Goal: Navigation & Orientation: Find specific page/section

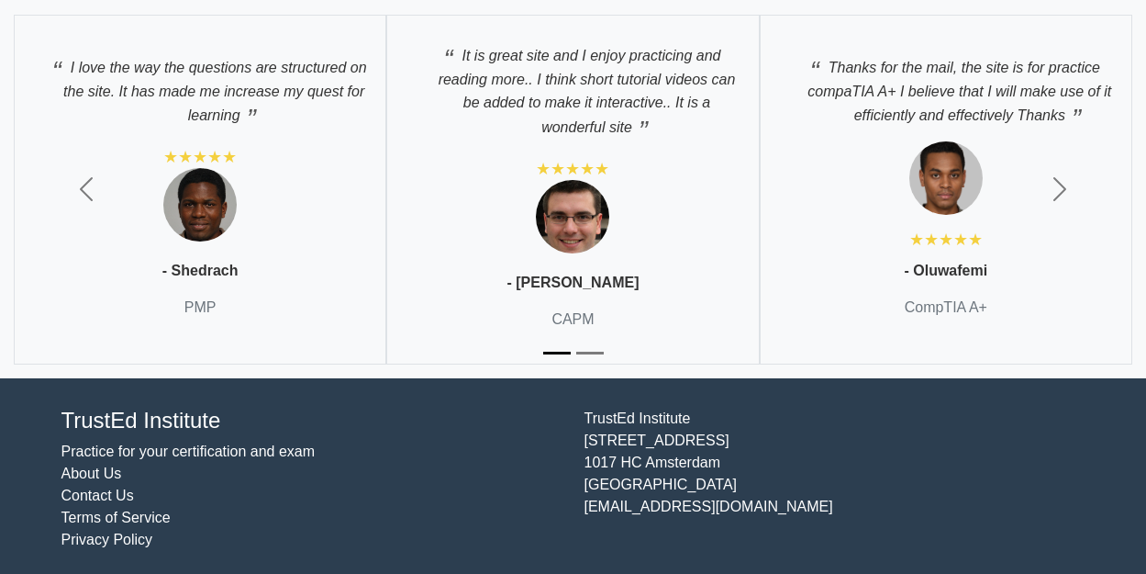
scroll to position [3807, 0]
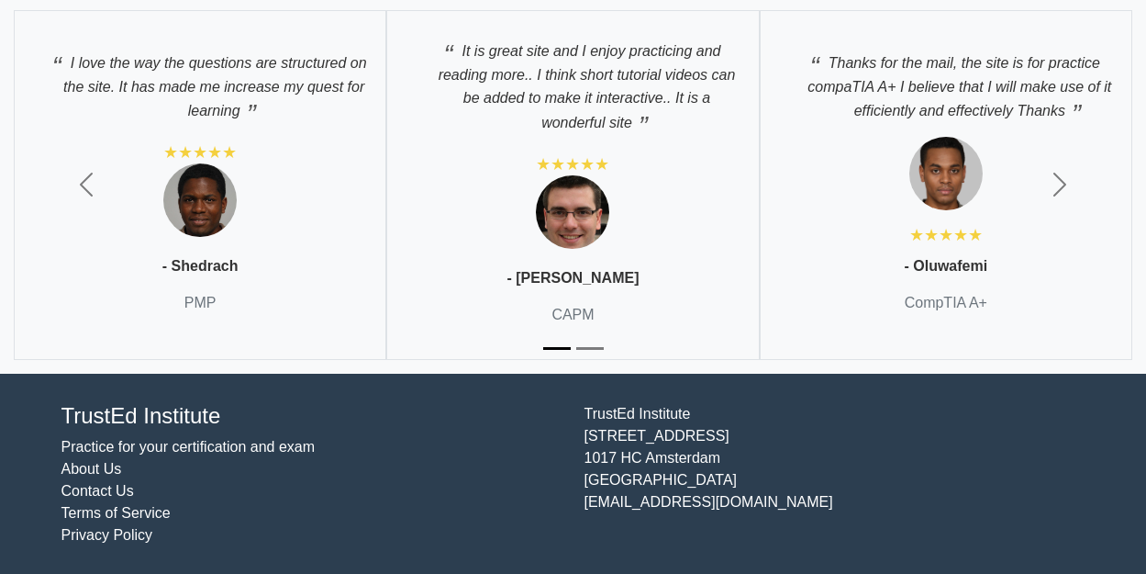
click at [114, 444] on link "Practice for your certification and exam" at bounding box center [188, 447] width 254 height 16
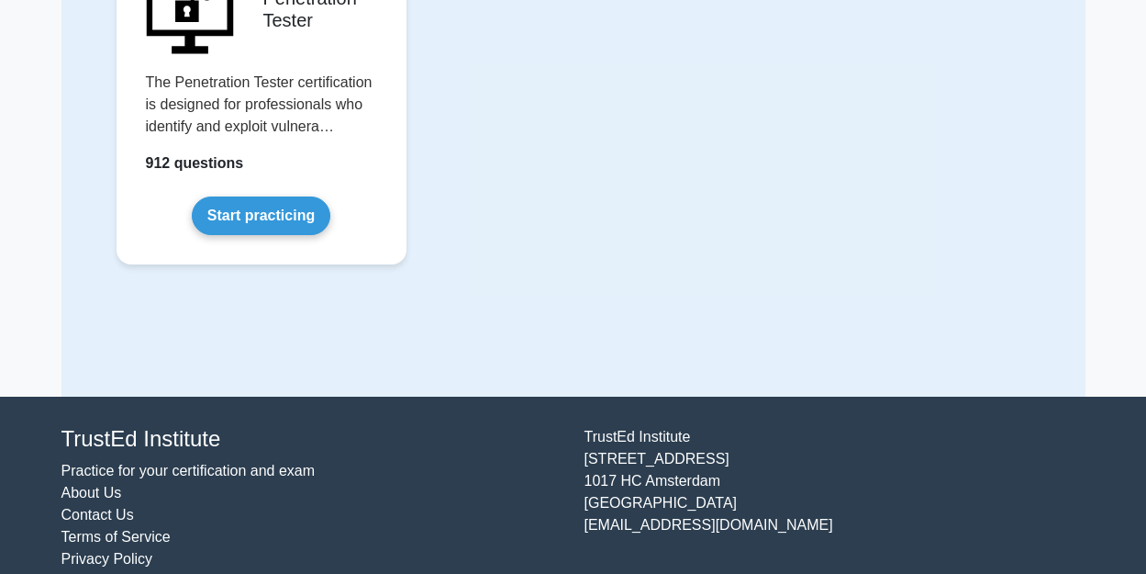
scroll to position [4371, 0]
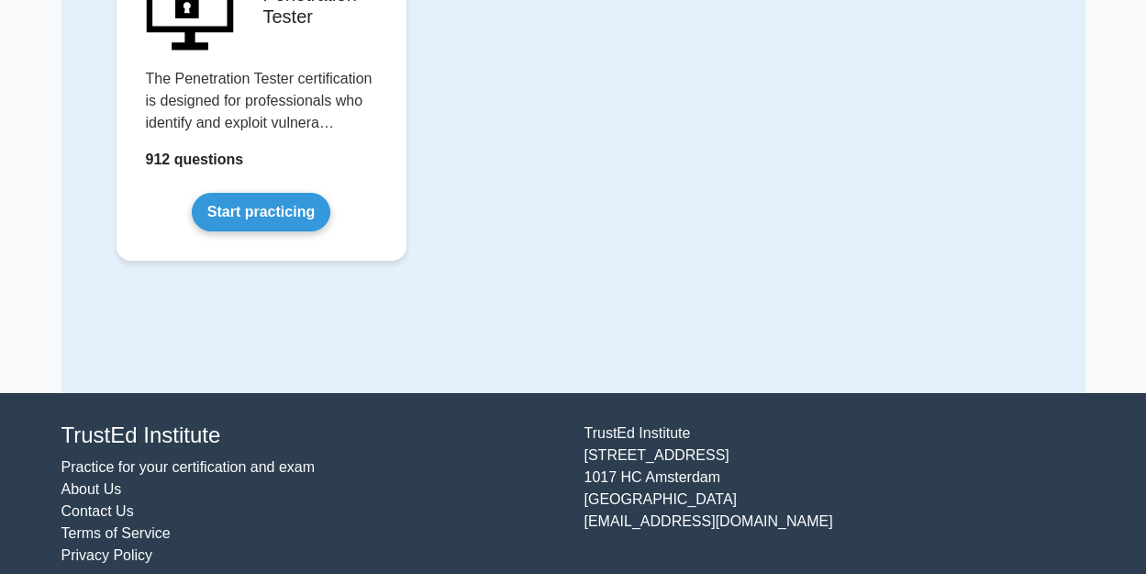
click at [152, 525] on link "Terms of Service" at bounding box center [115, 533] width 109 height 16
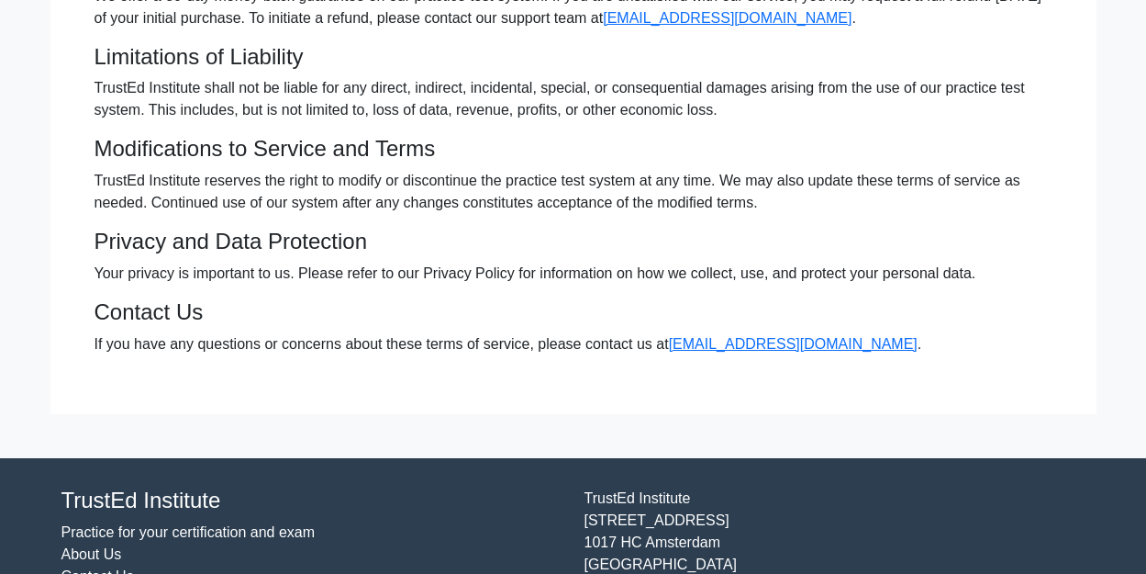
scroll to position [546, 0]
